Goal: Information Seeking & Learning: Learn about a topic

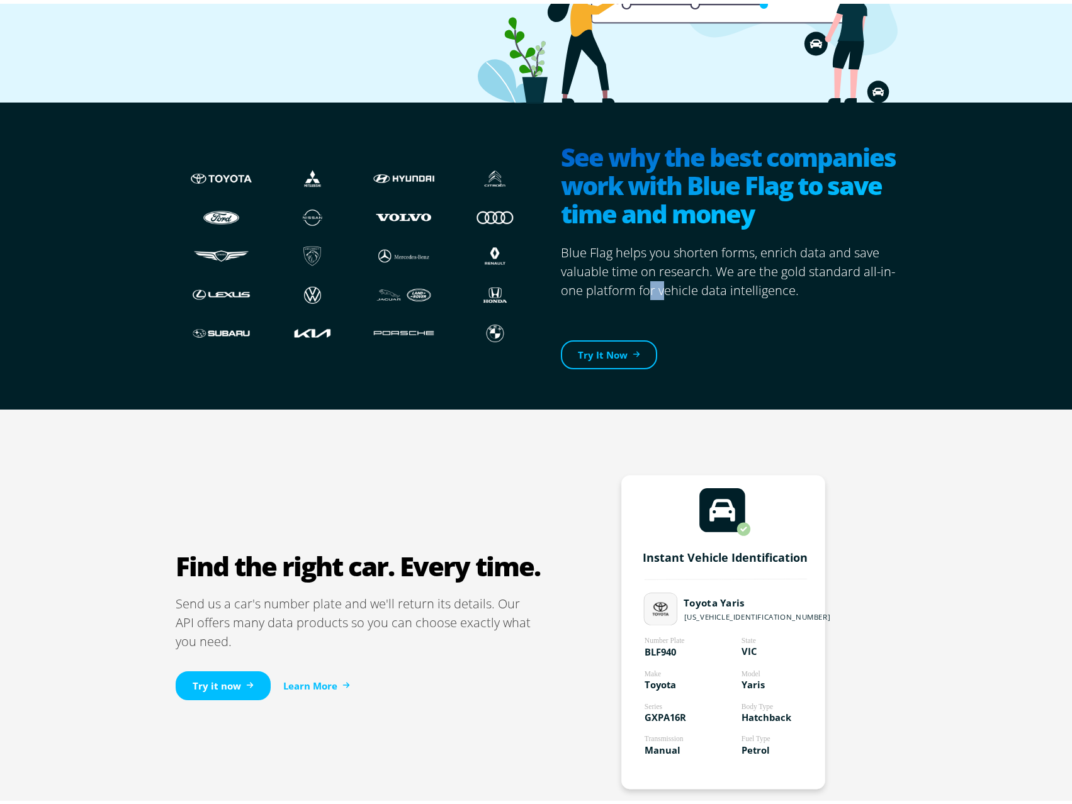
drag, startPoint x: 641, startPoint y: 284, endPoint x: 658, endPoint y: 279, distance: 17.7
click at [658, 279] on p "Blue Flag helps you shorten forms, enrich data and save valuable time on resear…" at bounding box center [733, 268] width 345 height 57
click at [857, 273] on p "Blue Flag helps you shorten forms, enrich data and save valuable time on resear…" at bounding box center [733, 268] width 345 height 57
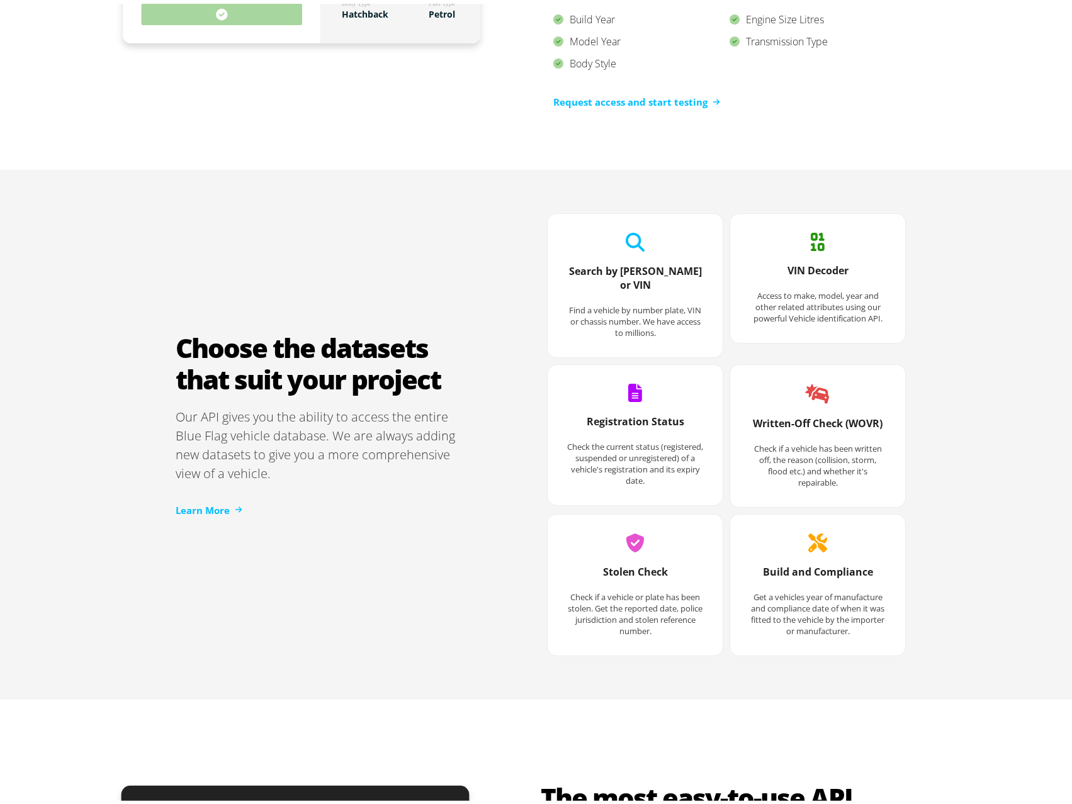
scroll to position [1511, 0]
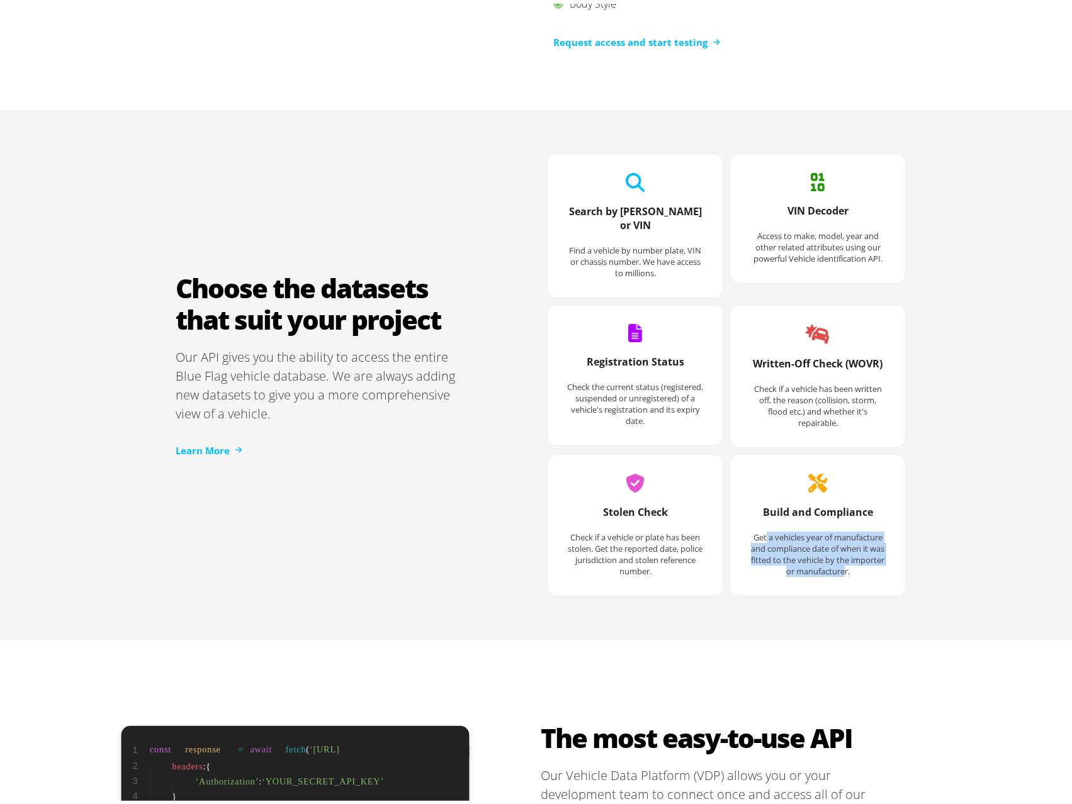
drag, startPoint x: 760, startPoint y: 517, endPoint x: 838, endPoint y: 564, distance: 90.7
click at [838, 564] on div "Build and Compliance Get a vehicles year of manufacture and compliance date of …" at bounding box center [817, 537] width 162 height 97
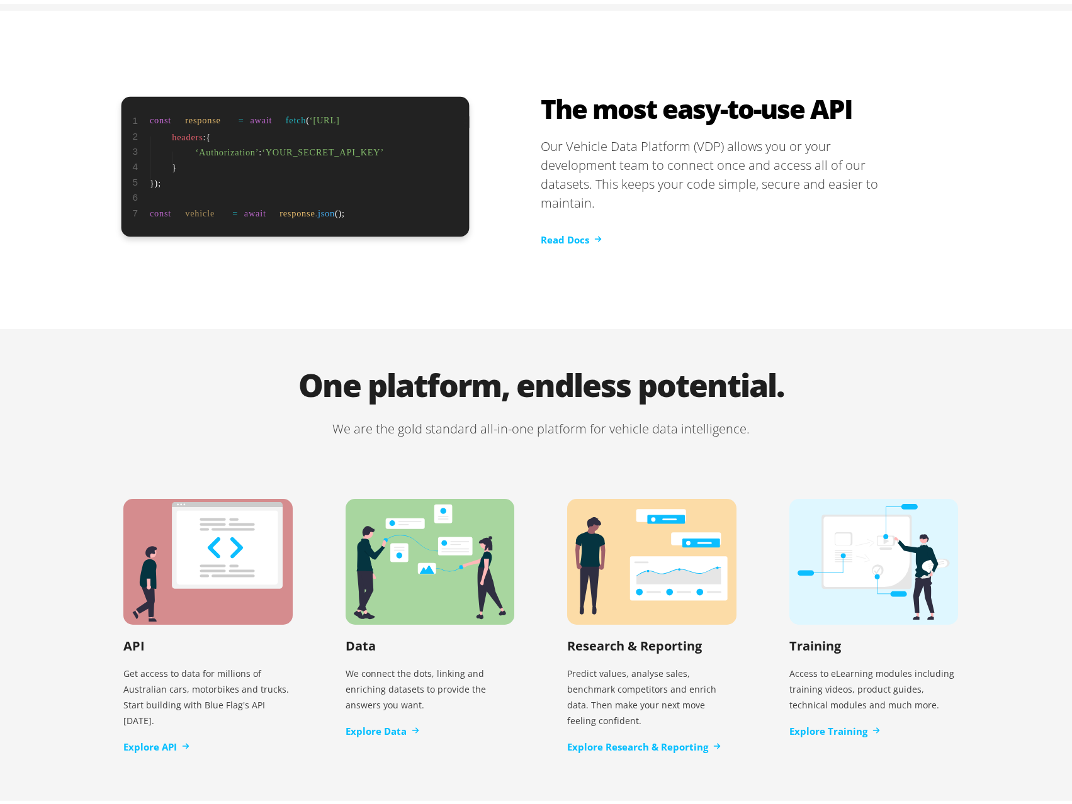
scroll to position [2344, 0]
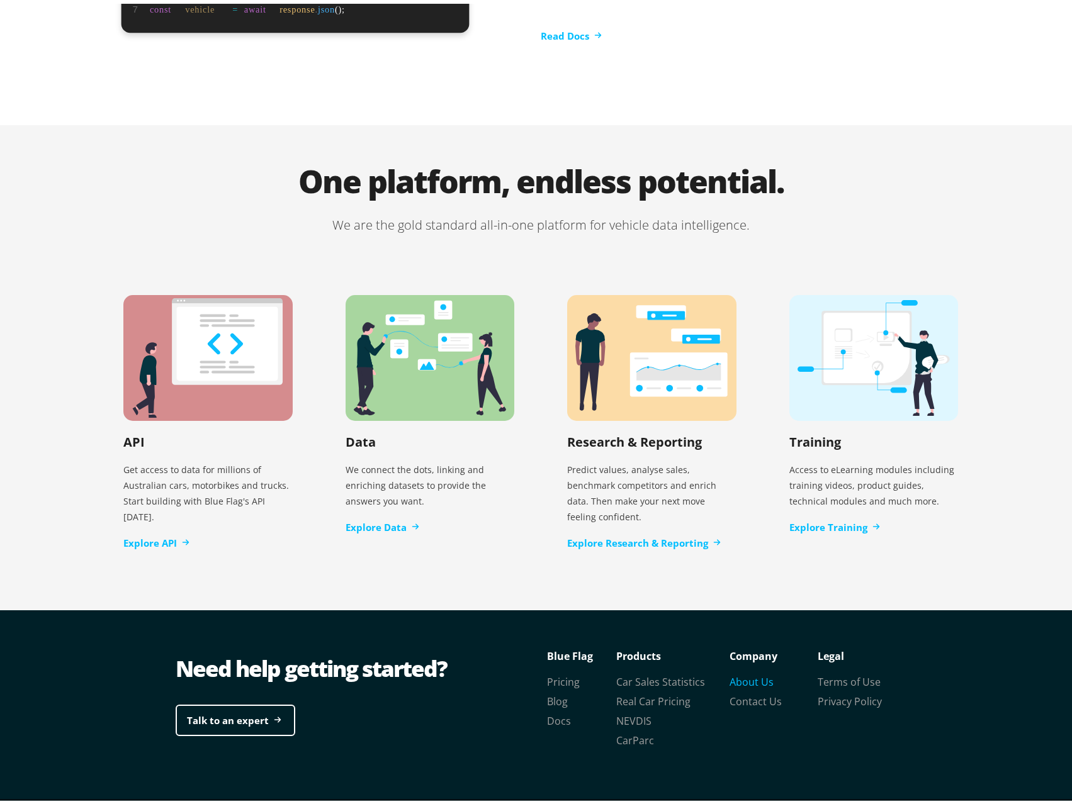
click at [730, 672] on link "About Us" at bounding box center [752, 679] width 44 height 14
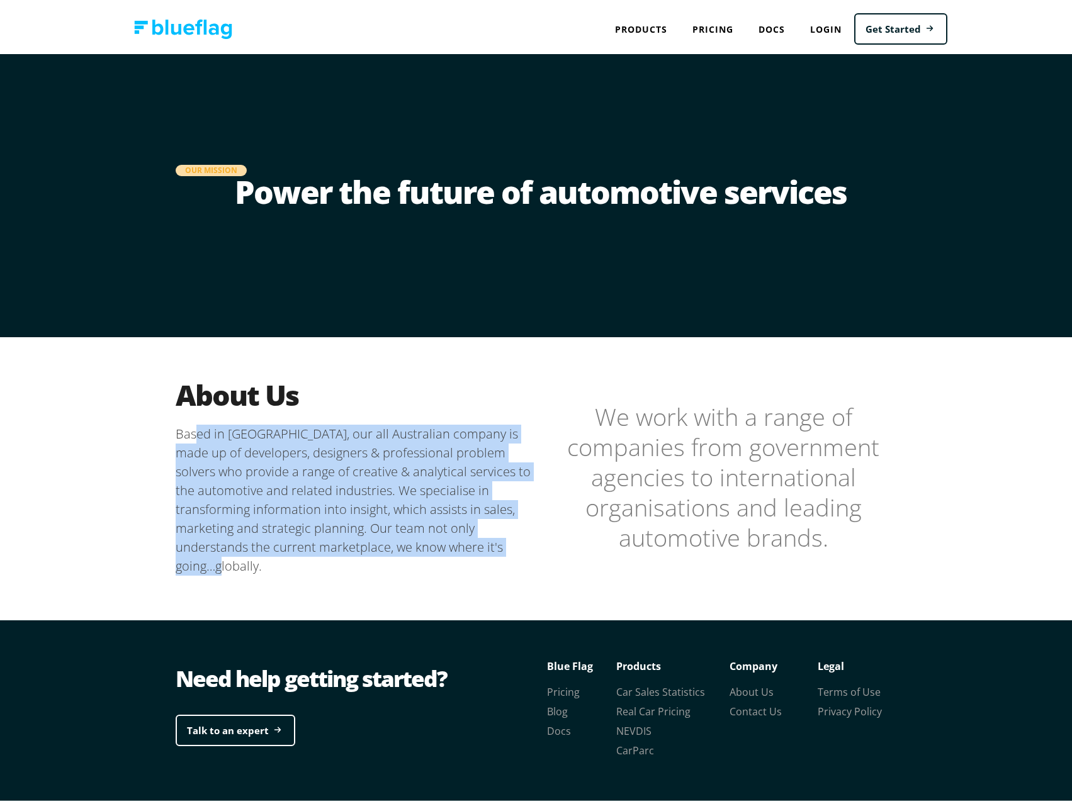
drag, startPoint x: 192, startPoint y: 433, endPoint x: 458, endPoint y: 554, distance: 292.4
click at [458, 554] on div "About Us Based in [GEOGRAPHIC_DATA], our all Australian company is made up of d…" at bounding box center [540, 473] width 755 height 279
click at [463, 556] on div "About Us Based in [GEOGRAPHIC_DATA], our all Australian company is made up of d…" at bounding box center [540, 473] width 755 height 279
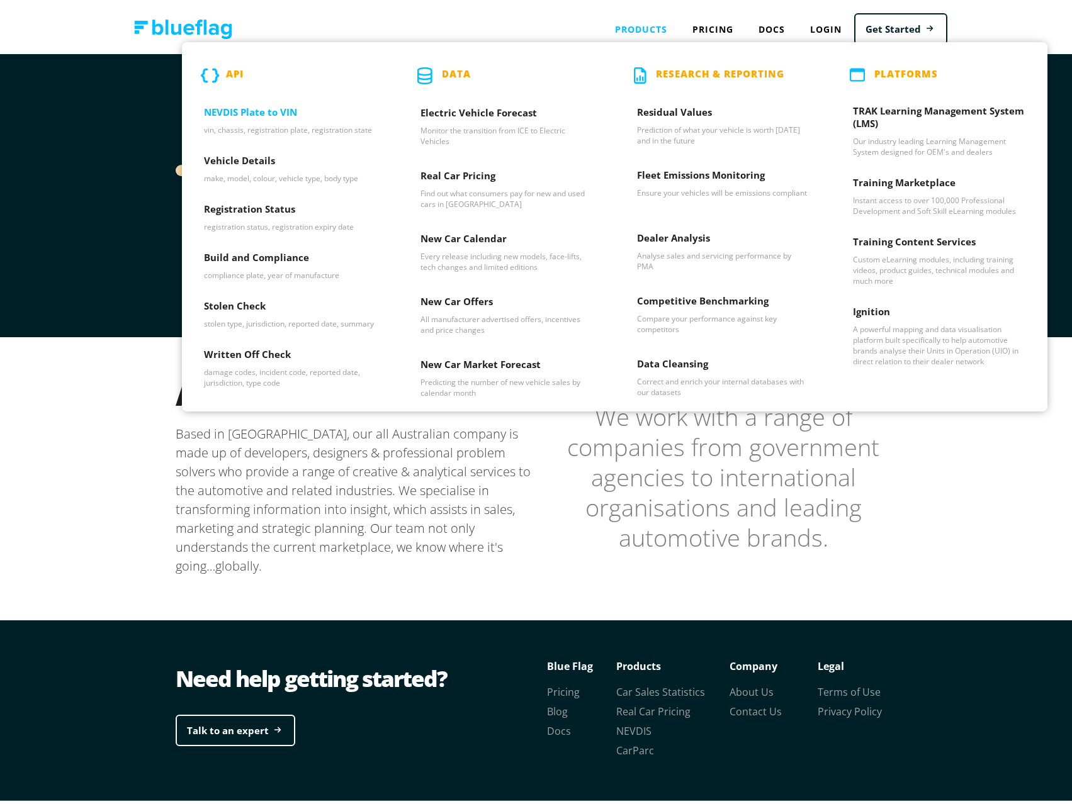
click at [258, 110] on h3 "NEVDIS Plate to VIN" at bounding box center [290, 111] width 172 height 19
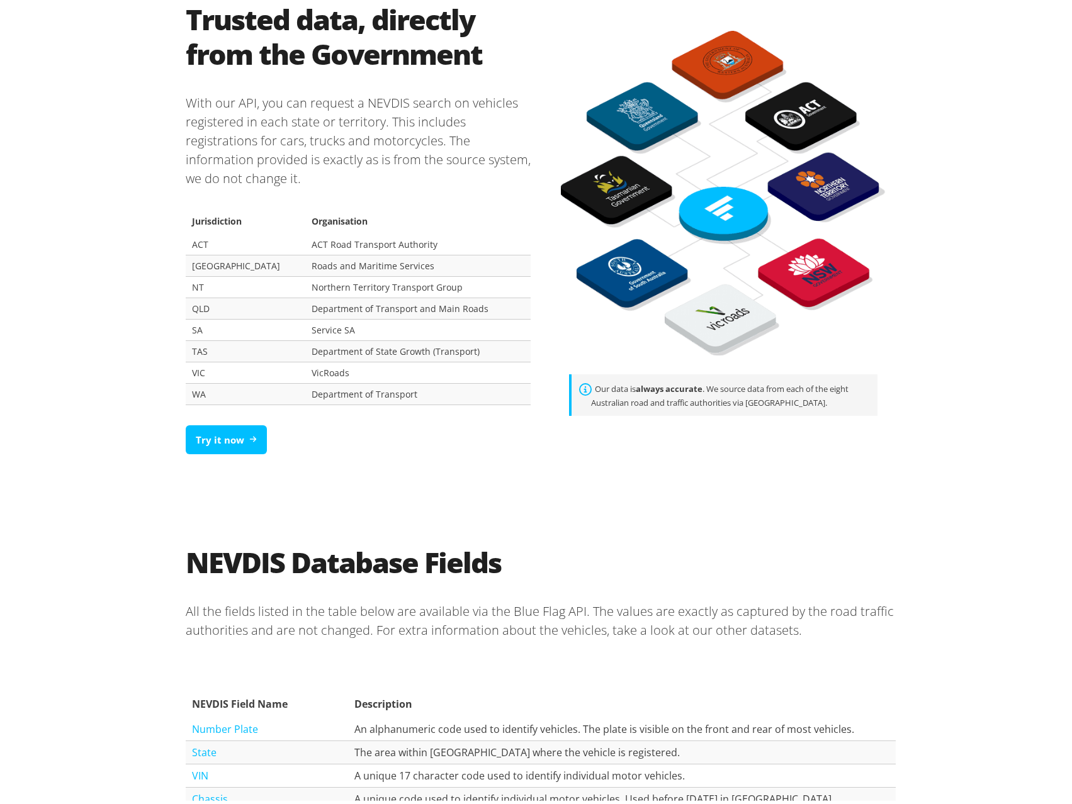
scroll to position [692, 0]
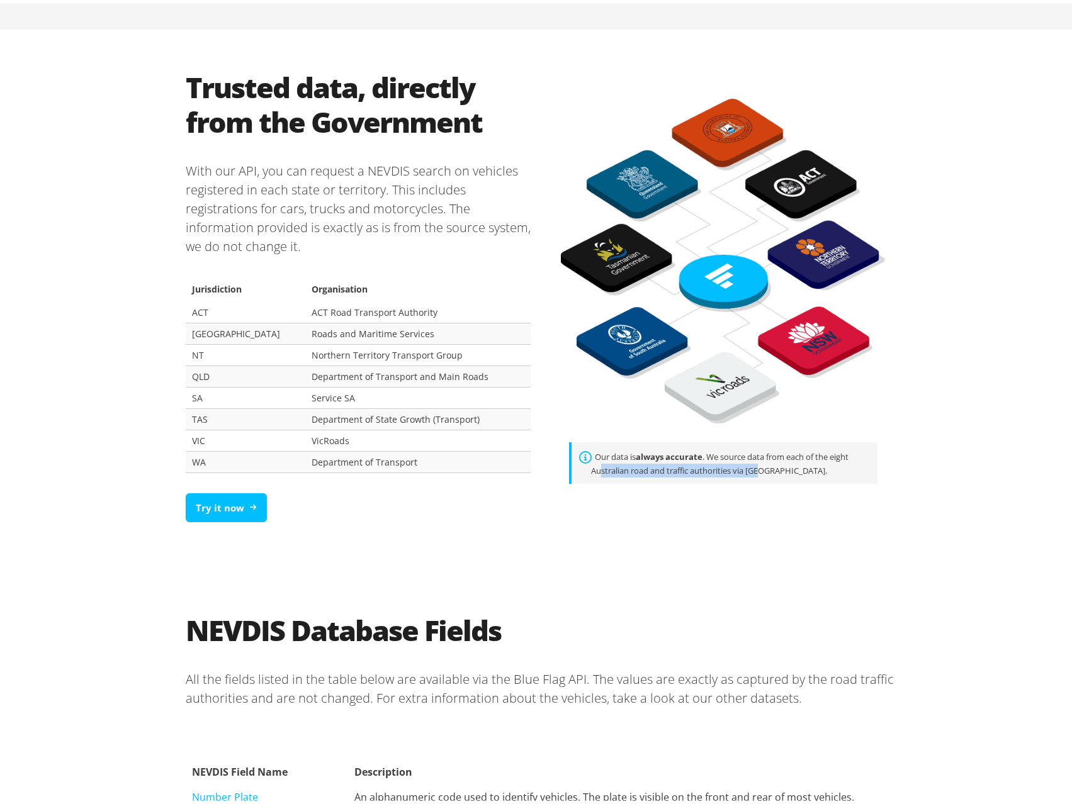
drag, startPoint x: 598, startPoint y: 466, endPoint x: 760, endPoint y: 487, distance: 163.6
click at [760, 487] on section "Our data is always accurate . We source data from each of the eight Australian …" at bounding box center [723, 297] width 365 height 404
click at [768, 529] on div "Trusted data, directly from the Government With our API, you can request a NEVD…" at bounding box center [540, 298] width 755 height 544
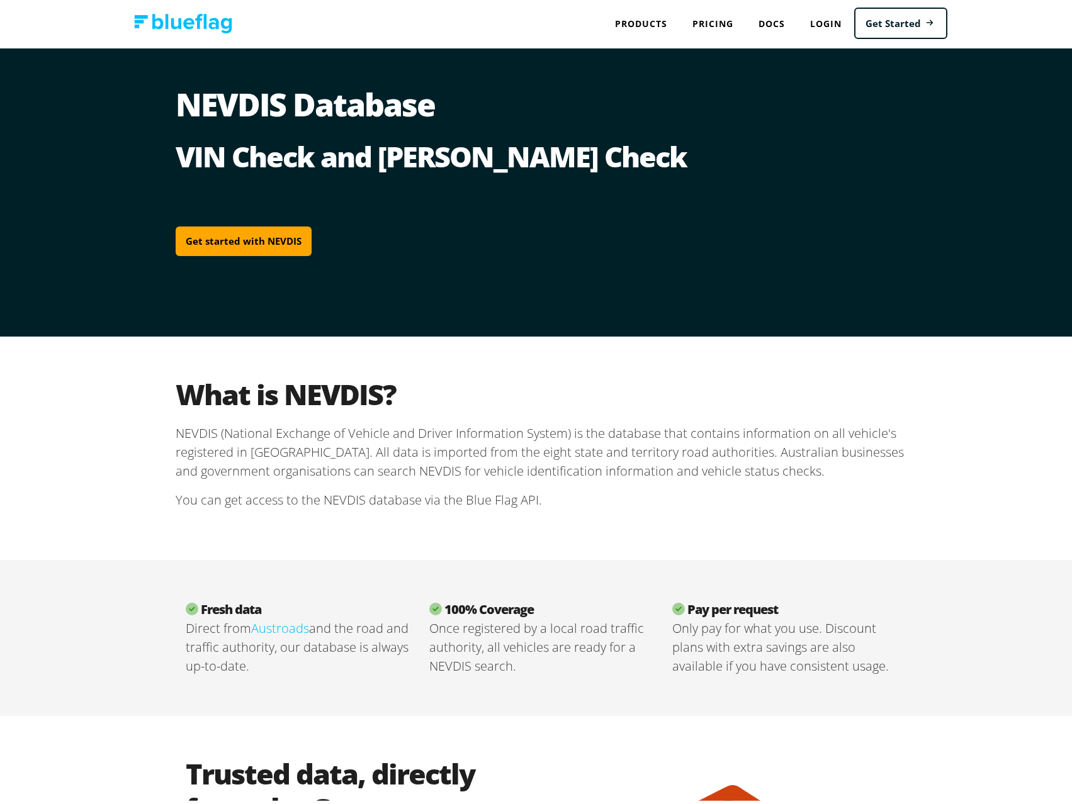
scroll to position [0, 0]
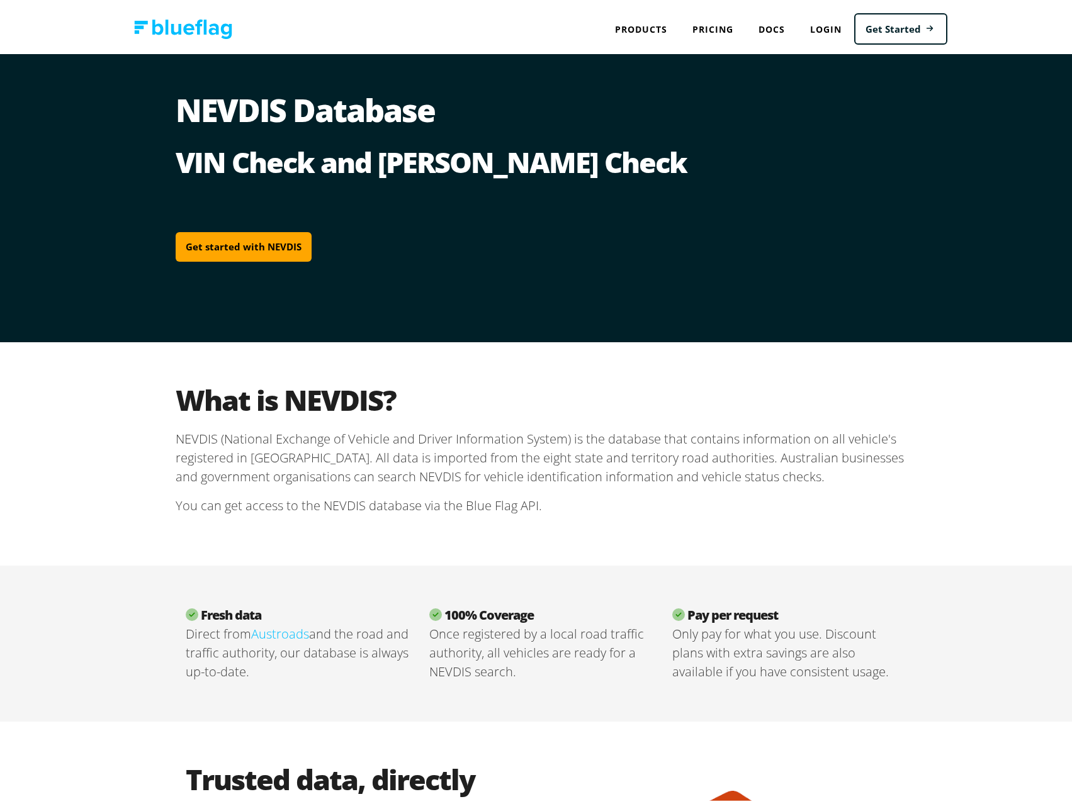
click at [302, 632] on link "Austroads" at bounding box center [280, 630] width 58 height 17
